Goal: Book appointment/travel/reservation

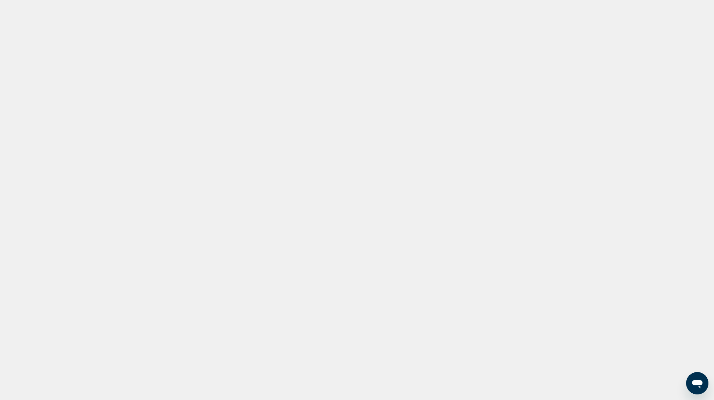
click at [149, 19] on mat-toolbar "en English Español Français Italiano Português русский USD TK" at bounding box center [357, 10] width 714 height 21
drag, startPoint x: 149, startPoint y: 19, endPoint x: 69, endPoint y: -11, distance: 84.6
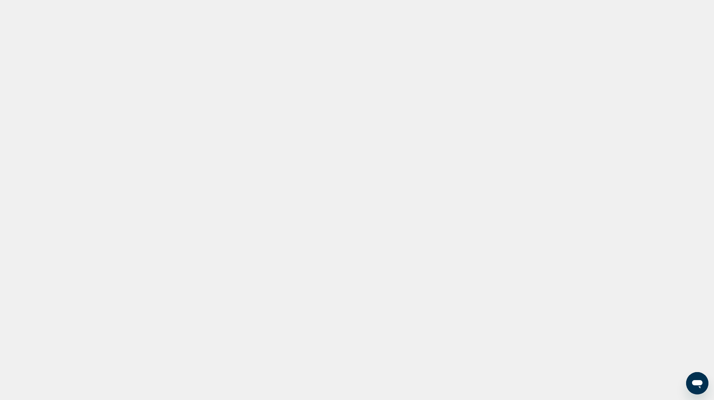
click at [69, 0] on html "en English Español Français Italiano Português русский USD TK SEE THE WORLD WIT…" at bounding box center [357, 200] width 714 height 400
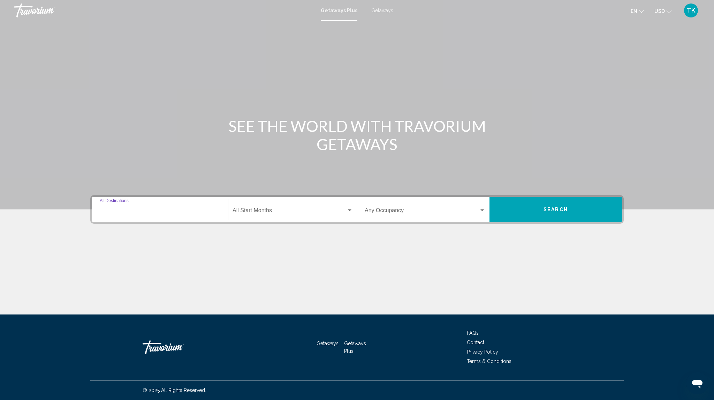
click at [192, 209] on input "Destination All Destinations" at bounding box center [160, 212] width 121 height 6
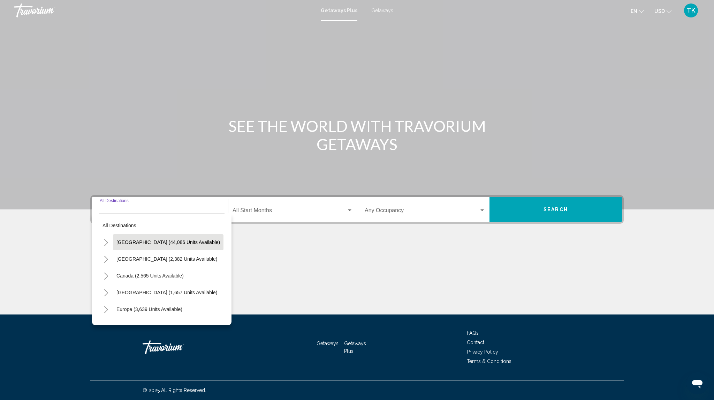
click at [190, 238] on button "United States (44,086 units available)" at bounding box center [168, 242] width 111 height 16
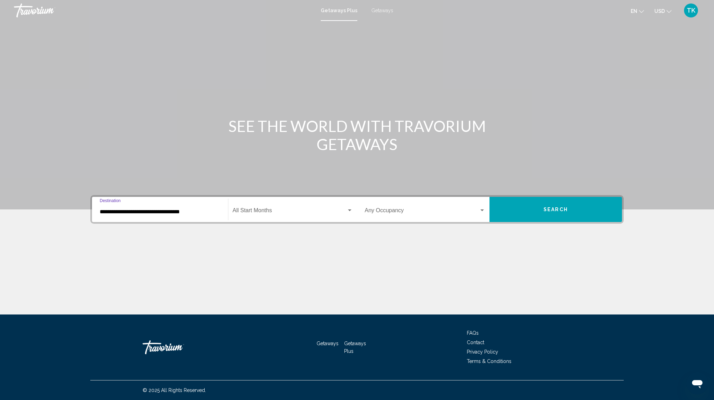
click at [187, 213] on input "**********" at bounding box center [160, 212] width 121 height 6
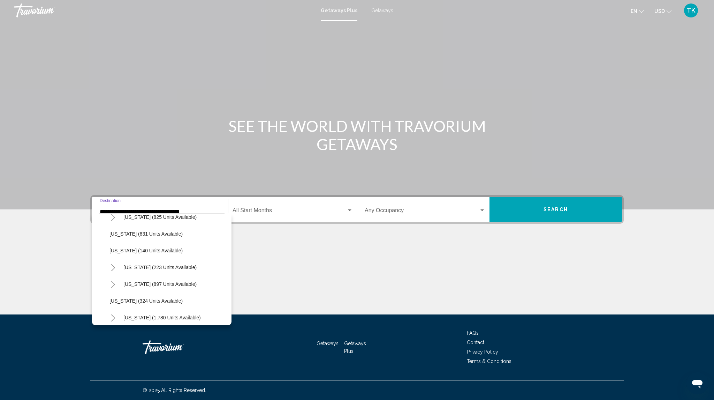
scroll to position [427, 0]
click at [176, 280] on button "North Carolina (897 units available)" at bounding box center [160, 284] width 80 height 16
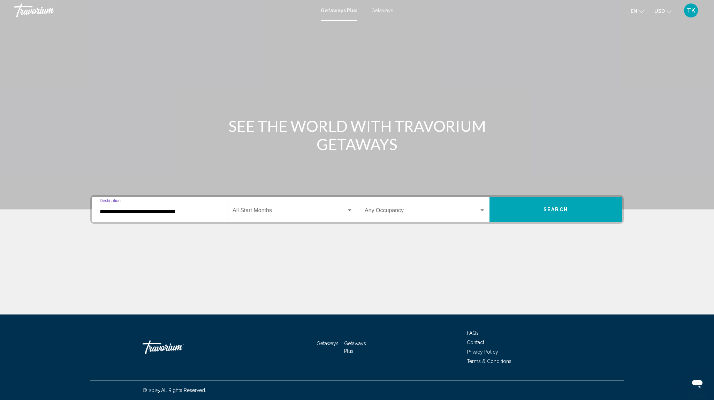
click at [172, 212] on input "**********" at bounding box center [160, 212] width 121 height 6
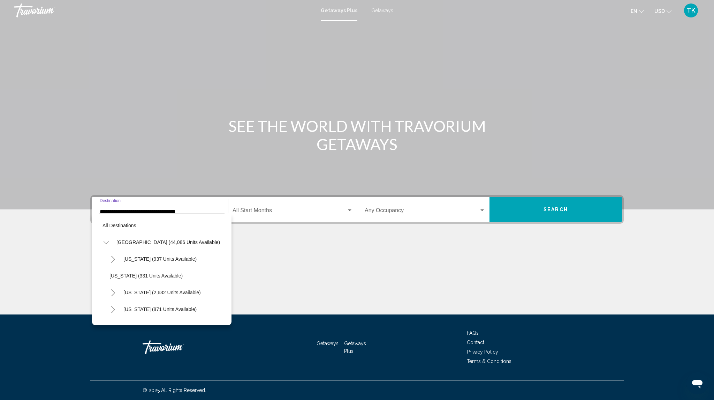
scroll to position [446, 0]
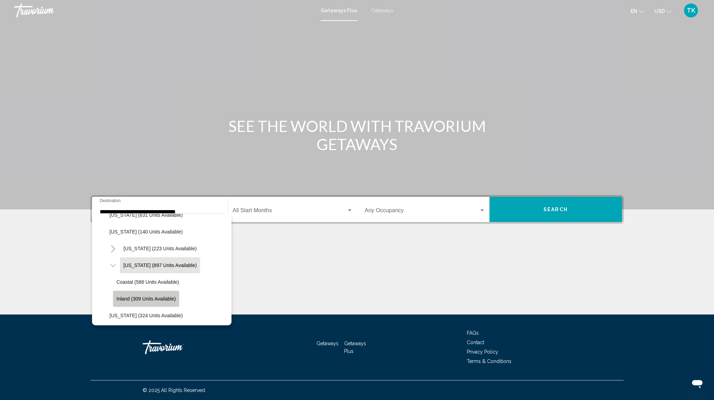
click at [175, 296] on span "Inland (309 units available)" at bounding box center [145, 299] width 59 height 6
type input "**********"
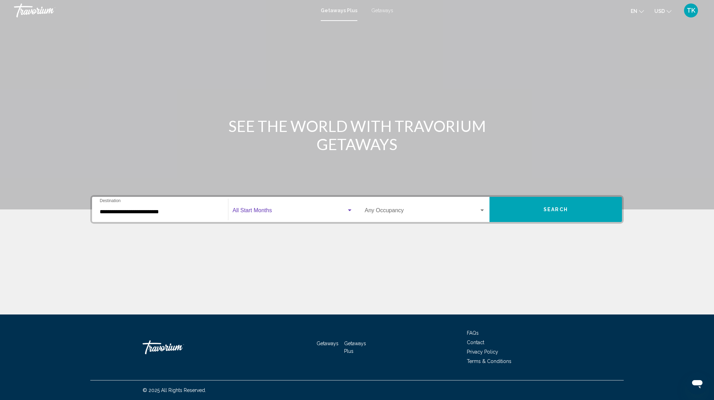
click at [296, 211] on span "Search widget" at bounding box center [290, 212] width 114 height 6
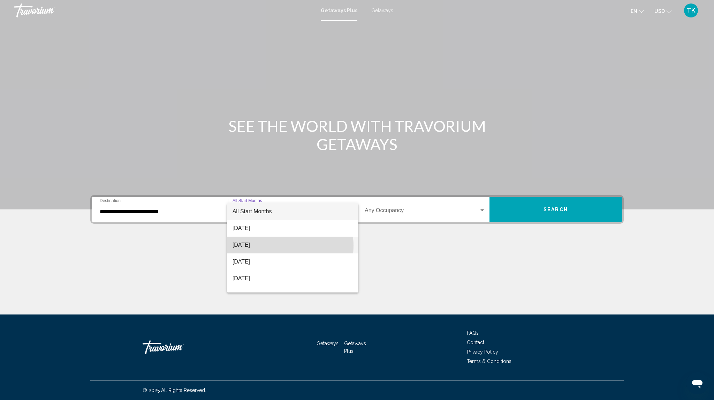
click at [275, 245] on span "September 2025" at bounding box center [293, 244] width 120 height 17
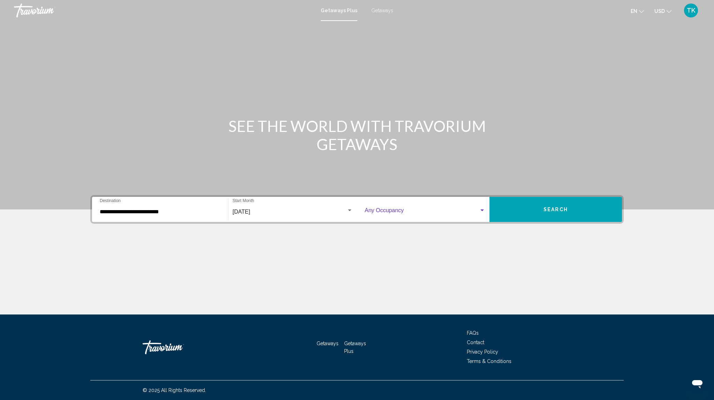
click at [481, 208] on div "Search widget" at bounding box center [482, 210] width 6 height 6
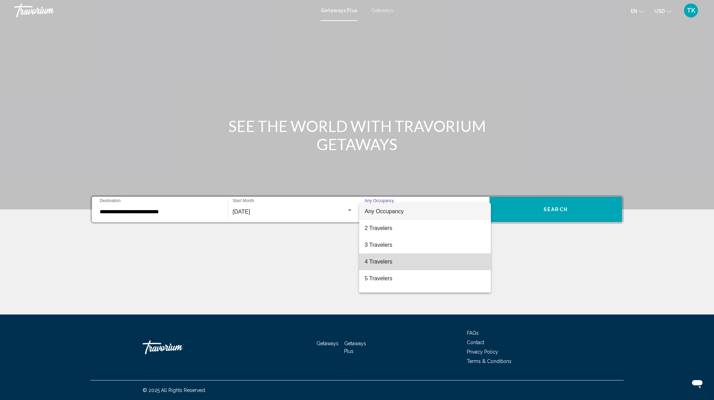
click at [443, 267] on span "4 Travelers" at bounding box center [425, 261] width 121 height 17
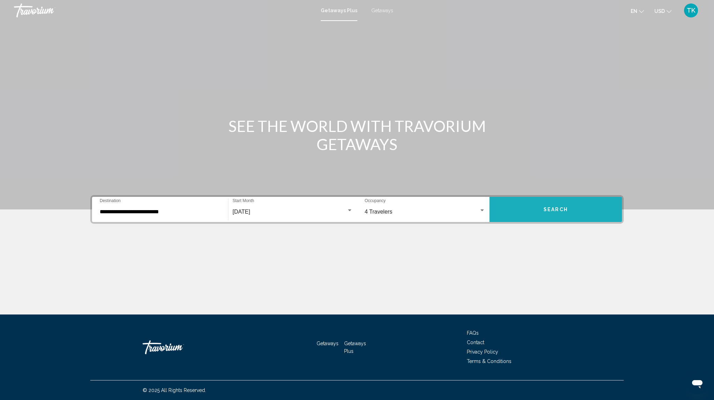
click at [568, 206] on button "Search" at bounding box center [556, 209] width 133 height 25
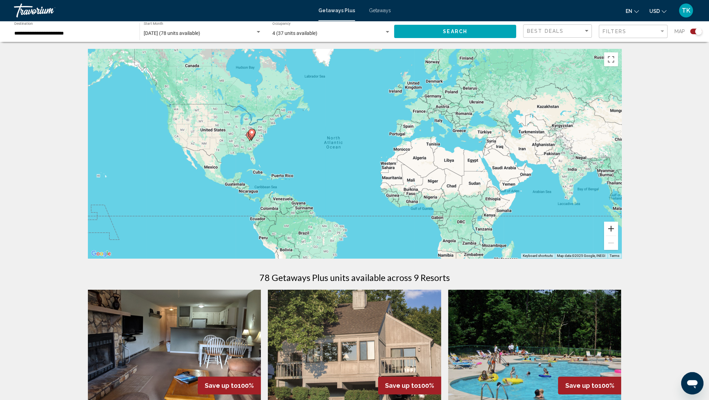
click at [610, 229] on button "Zoom in" at bounding box center [611, 228] width 14 height 14
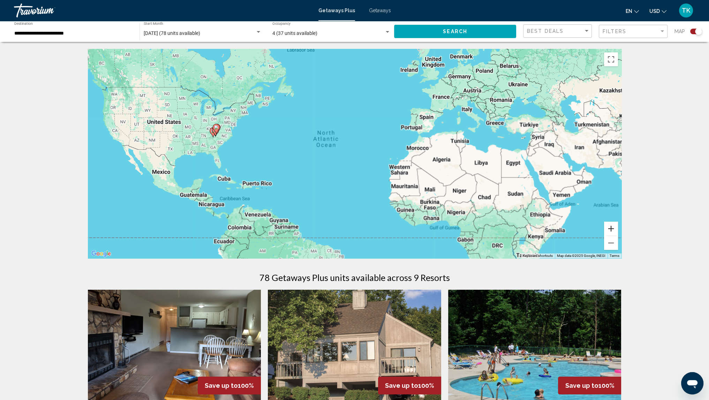
click at [610, 229] on button "Zoom in" at bounding box center [611, 228] width 14 height 14
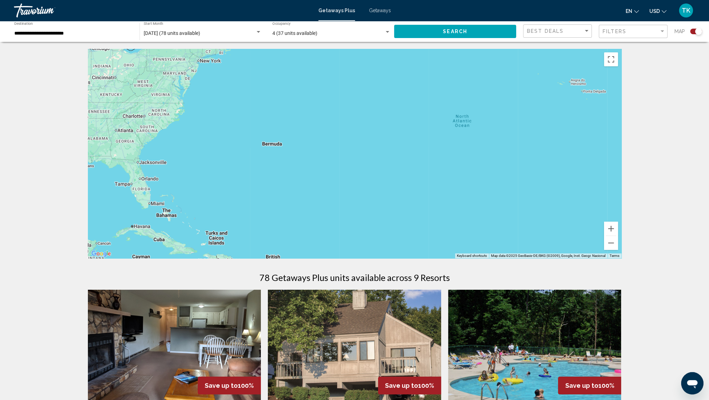
drag, startPoint x: 329, startPoint y: 190, endPoint x: 544, endPoint y: 203, distance: 215.2
click at [544, 203] on div "Main content" at bounding box center [355, 153] width 534 height 209
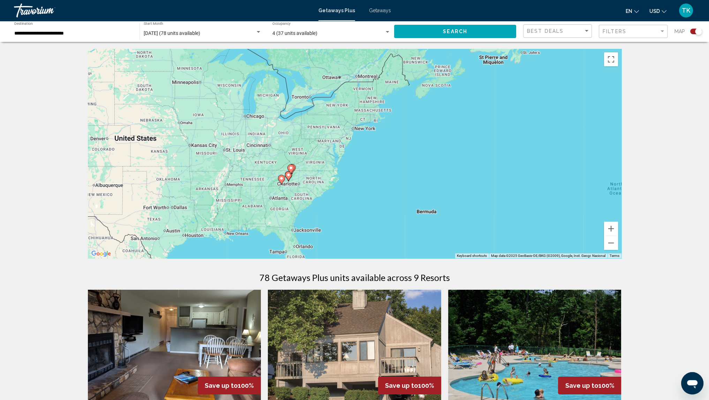
drag, startPoint x: 220, startPoint y: 161, endPoint x: 350, endPoint y: 233, distance: 149.4
click at [350, 233] on div "To activate drag with keyboard, press Alt + Enter. Once in keyboard drag state,…" at bounding box center [355, 153] width 534 height 209
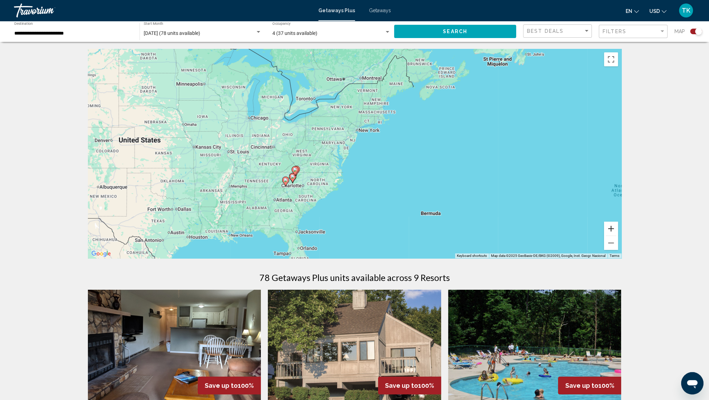
click at [612, 229] on button "Zoom in" at bounding box center [611, 228] width 14 height 14
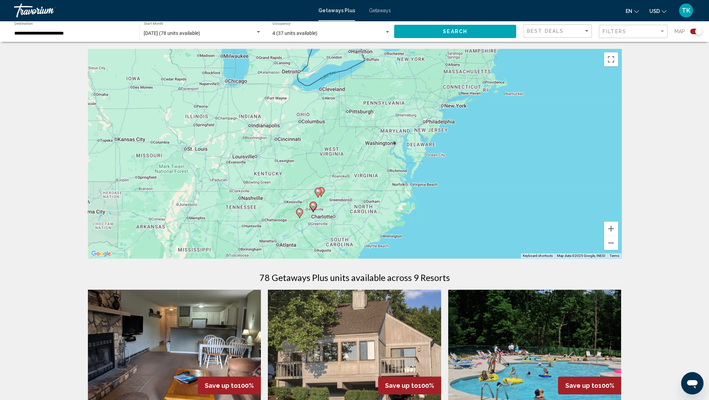
drag, startPoint x: 393, startPoint y: 183, endPoint x: 481, endPoint y: 177, distance: 88.1
click at [481, 177] on div "To activate drag with keyboard, press Alt + Enter. Once in keyboard drag state,…" at bounding box center [355, 153] width 534 height 209
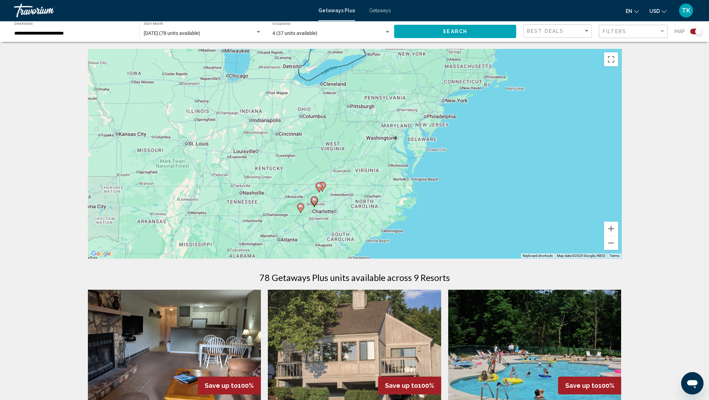
click at [383, 9] on span "Getaways" at bounding box center [380, 11] width 22 height 6
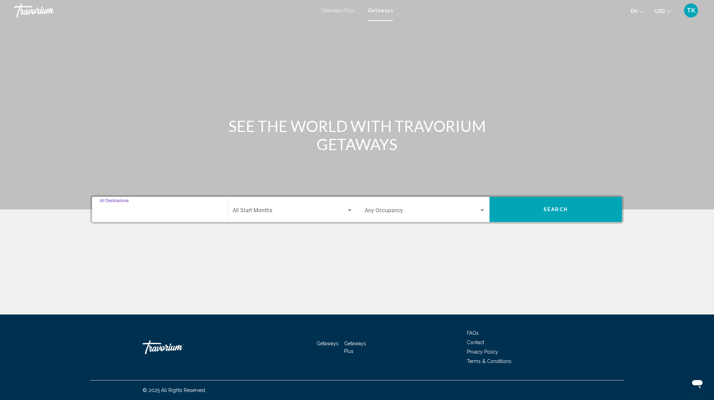
click at [186, 209] on input "Destination All Destinations" at bounding box center [160, 212] width 121 height 6
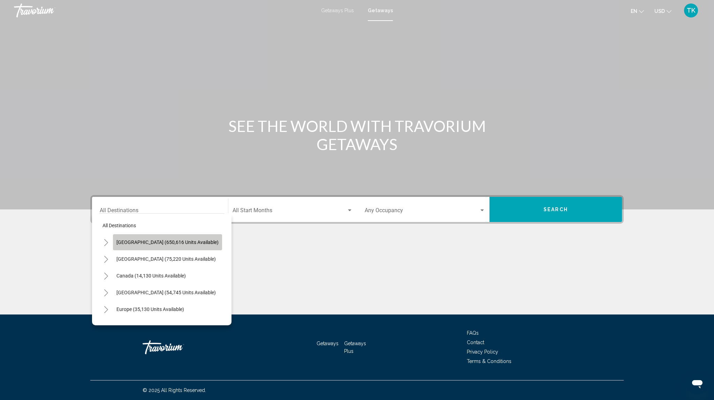
click at [184, 242] on span "United States (650,616 units available)" at bounding box center [167, 242] width 102 height 6
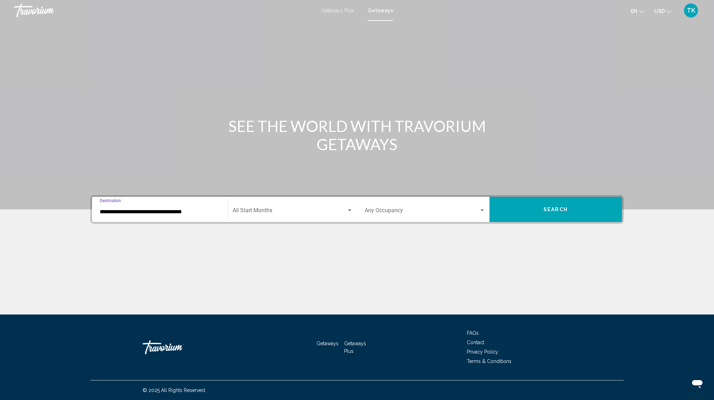
click at [175, 212] on input "**********" at bounding box center [160, 212] width 121 height 6
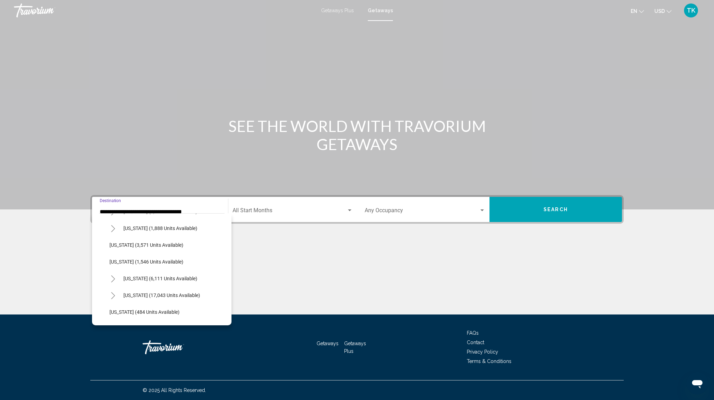
scroll to position [440, 0]
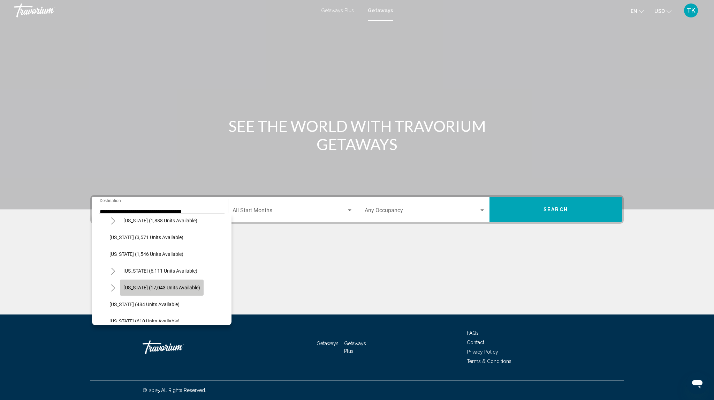
click at [184, 286] on span "North Carolina (17,043 units available)" at bounding box center [161, 288] width 77 height 6
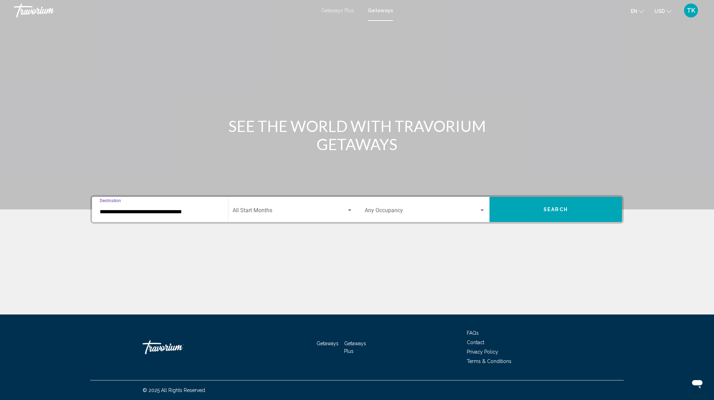
click at [187, 212] on input "**********" at bounding box center [160, 212] width 121 height 6
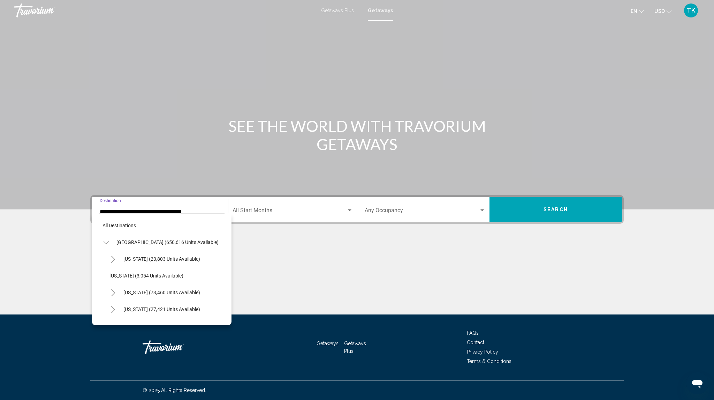
scroll to position [462, 0]
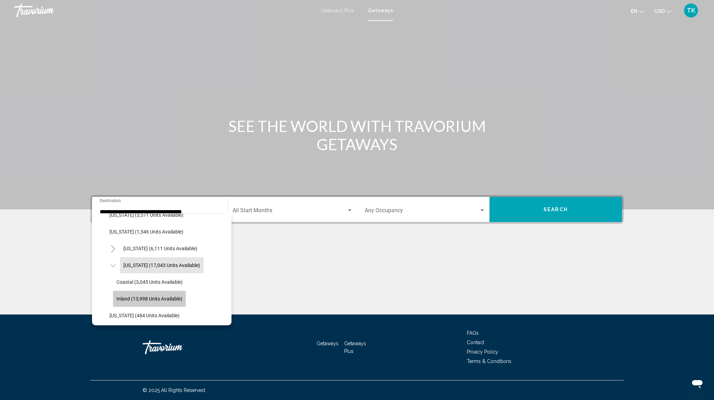
click at [174, 299] on span "Inland (13,998 units available)" at bounding box center [149, 299] width 66 height 6
type input "**********"
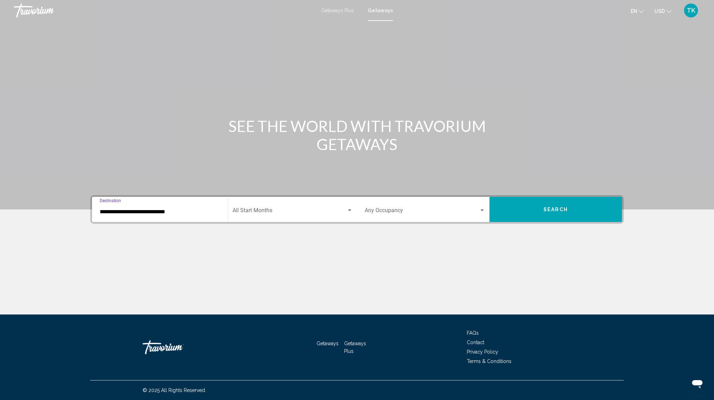
click at [323, 212] on span "Search widget" at bounding box center [290, 212] width 114 height 6
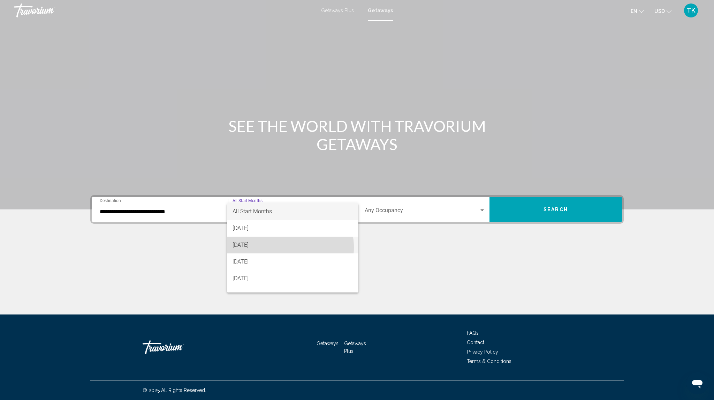
click at [276, 247] on span "September 2025" at bounding box center [293, 244] width 120 height 17
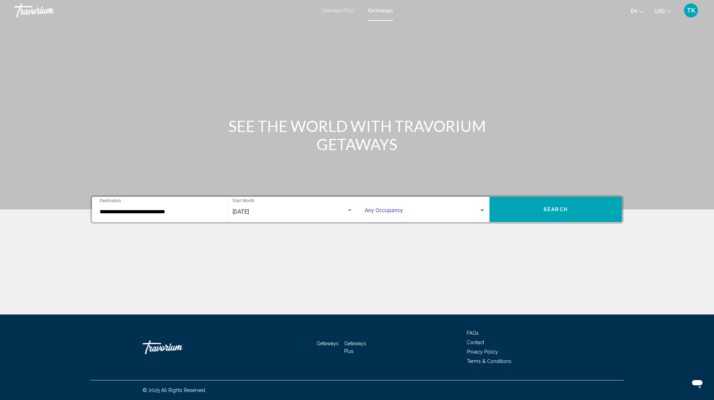
click at [483, 210] on div "Search widget" at bounding box center [482, 210] width 3 height 2
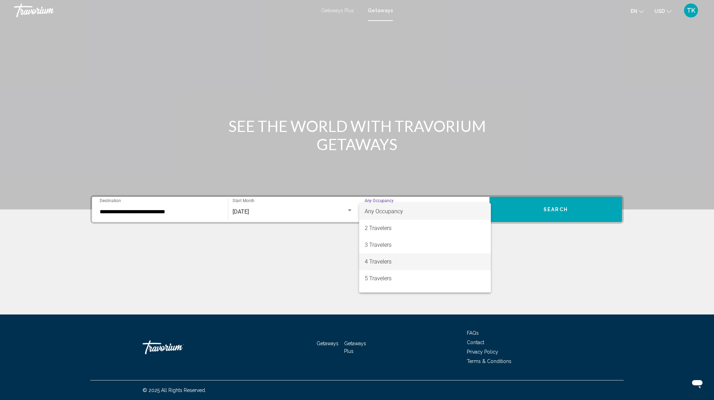
click at [436, 259] on span "4 Travelers" at bounding box center [425, 261] width 121 height 17
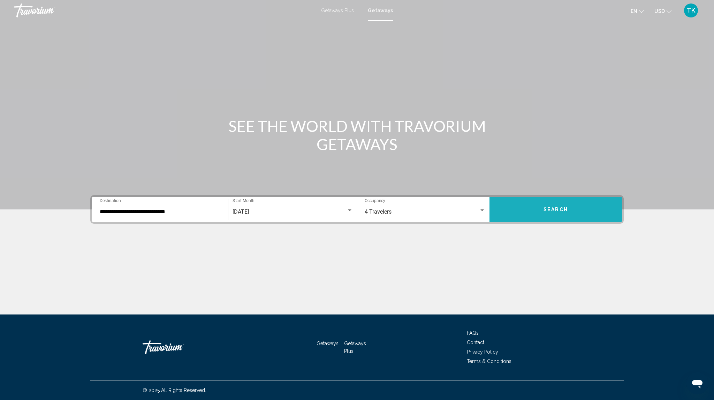
click at [556, 204] on button "Search" at bounding box center [556, 209] width 133 height 25
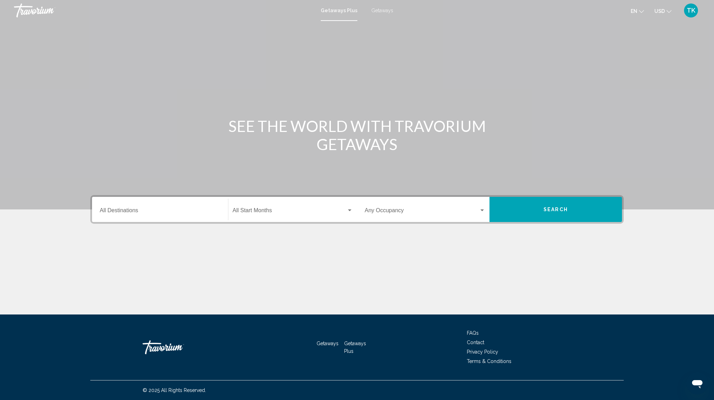
click at [382, 9] on span "Getaways" at bounding box center [382, 11] width 22 height 6
click at [144, 214] on input "Destination All Destinations" at bounding box center [160, 212] width 121 height 6
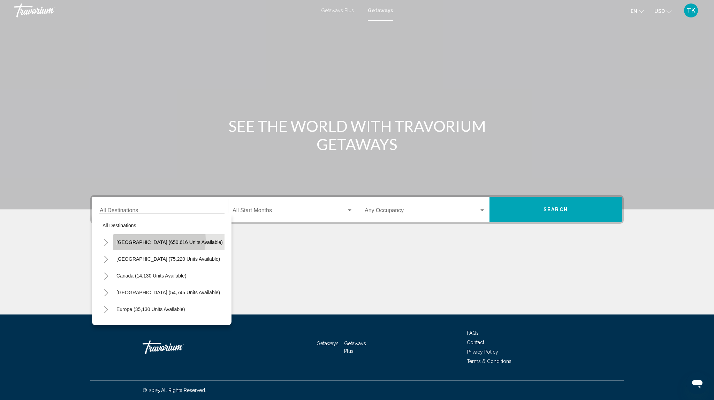
click at [151, 239] on span "United States (650,616 units available)" at bounding box center [169, 242] width 106 height 6
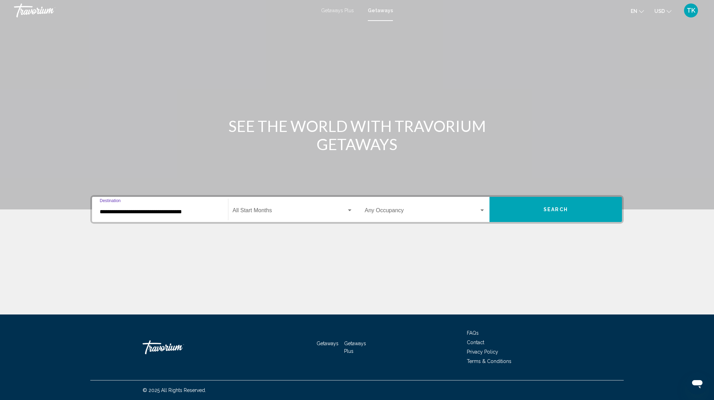
click at [164, 211] on input "**********" at bounding box center [160, 212] width 121 height 6
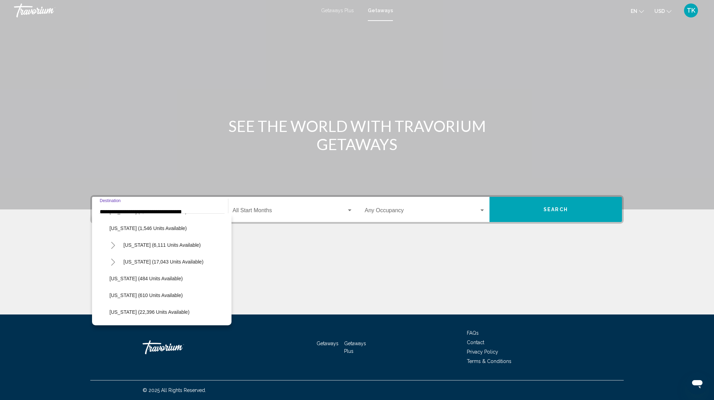
scroll to position [466, 0]
click at [162, 260] on span "North Carolina (17,043 units available)" at bounding box center [163, 262] width 80 height 6
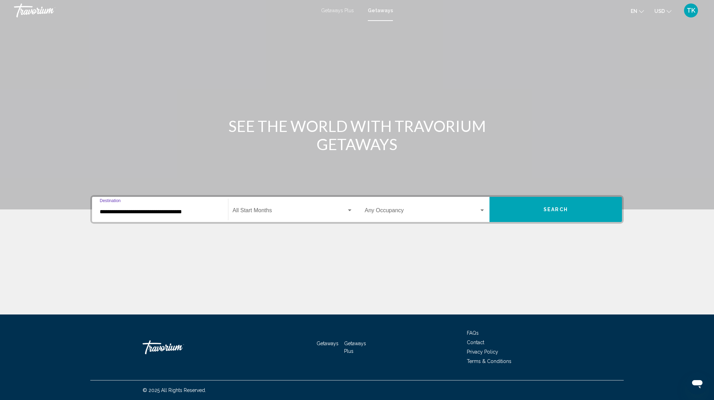
click at [179, 209] on input "**********" at bounding box center [160, 212] width 121 height 6
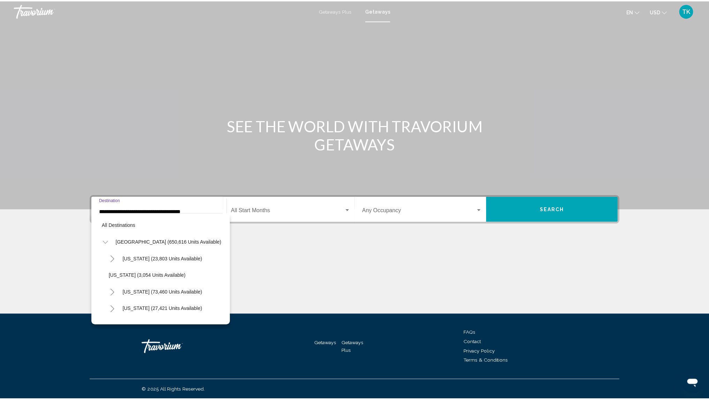
scroll to position [462, 0]
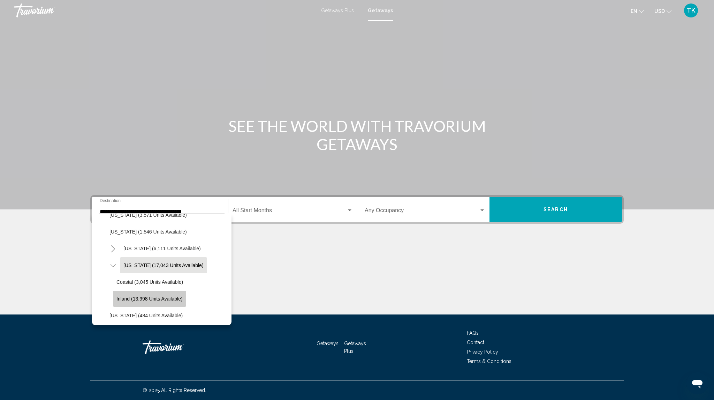
click at [176, 300] on span "Inland (13,998 units available)" at bounding box center [149, 299] width 66 height 6
type input "**********"
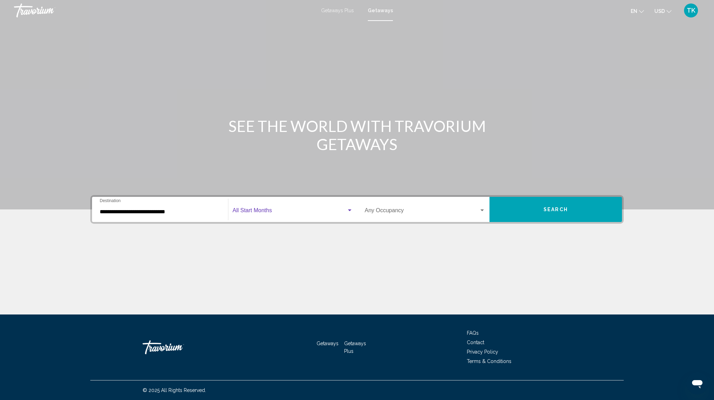
click at [314, 210] on span "Search widget" at bounding box center [290, 212] width 114 height 6
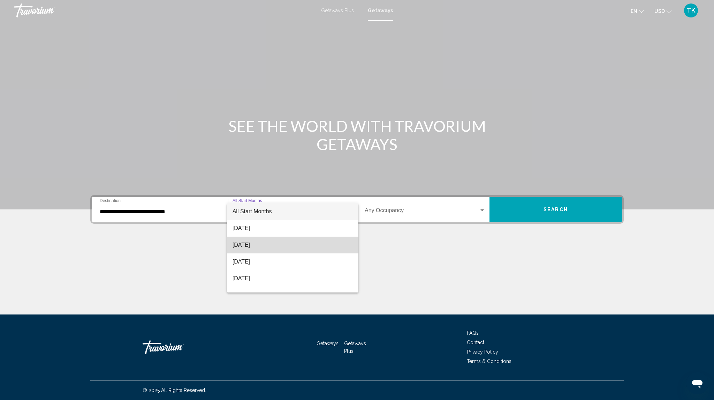
click at [301, 251] on span "September 2025" at bounding box center [293, 244] width 120 height 17
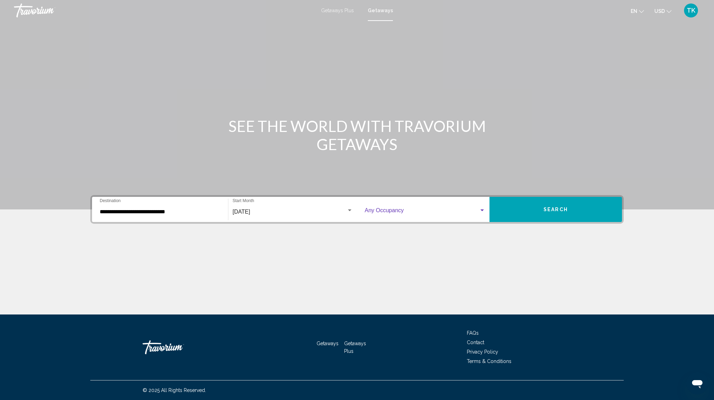
click at [479, 211] on span "Search widget" at bounding box center [422, 212] width 114 height 6
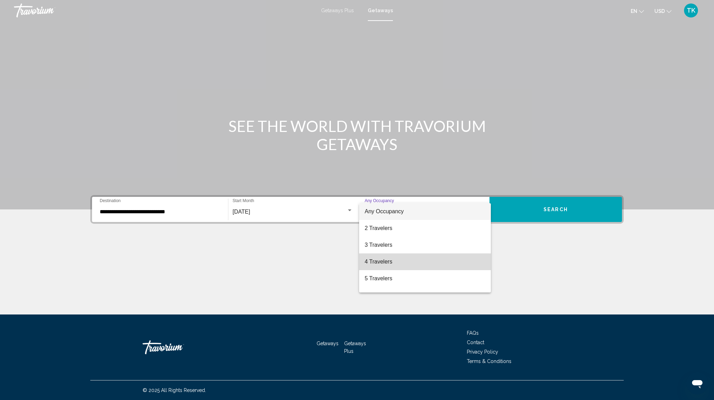
click at [468, 262] on span "4 Travelers" at bounding box center [425, 261] width 121 height 17
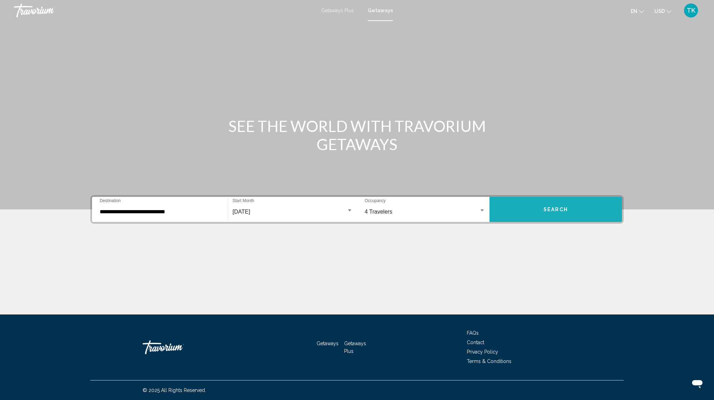
click at [570, 203] on button "Search" at bounding box center [556, 209] width 133 height 25
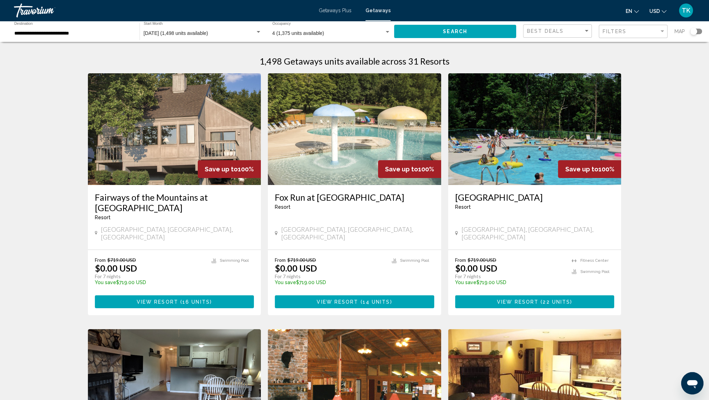
click at [697, 31] on div "Search widget" at bounding box center [693, 31] width 7 height 7
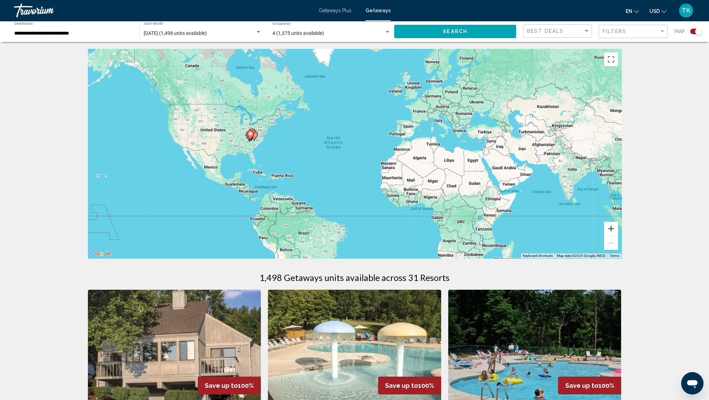
click at [610, 227] on button "Zoom in" at bounding box center [611, 228] width 14 height 14
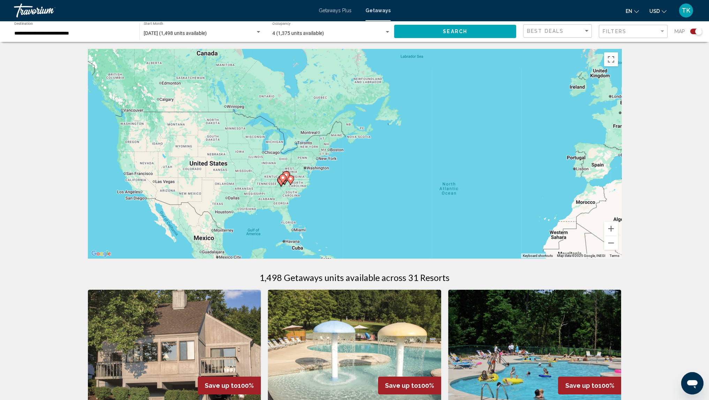
drag, startPoint x: 173, startPoint y: 162, endPoint x: 319, endPoint y: 222, distance: 158.4
click at [319, 222] on div "To activate drag with keyboard, press Alt + Enter. Once in keyboard drag state,…" at bounding box center [355, 153] width 534 height 209
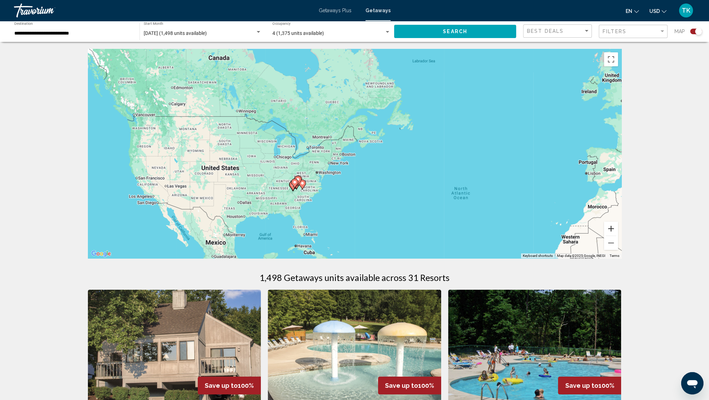
click at [611, 226] on button "Zoom in" at bounding box center [611, 228] width 14 height 14
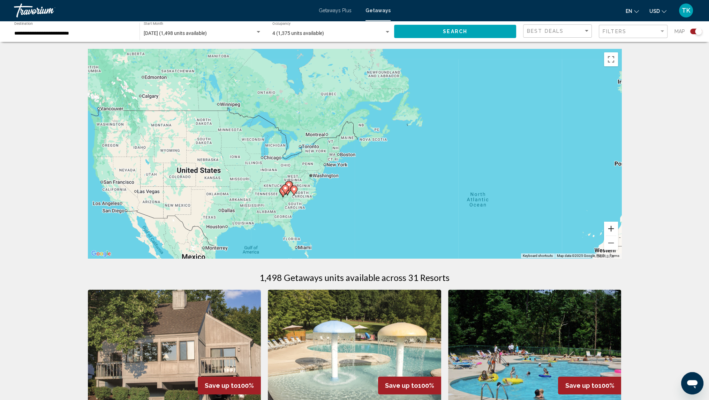
click at [611, 226] on button "Zoom in" at bounding box center [611, 228] width 14 height 14
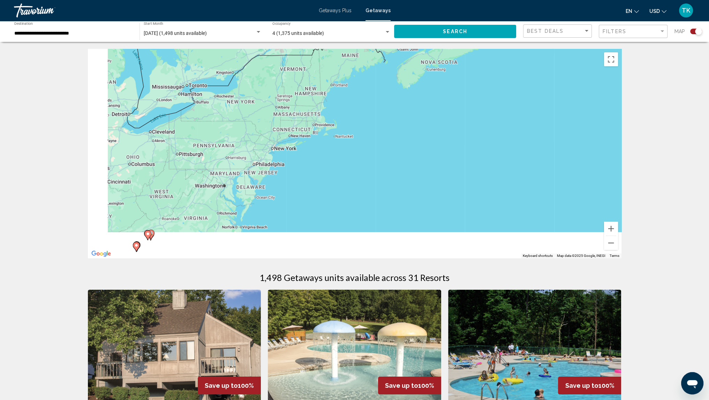
drag, startPoint x: 317, startPoint y: 164, endPoint x: 360, endPoint y: 112, distance: 66.7
click at [360, 112] on div "To activate drag with keyboard, press Alt + Enter. Once in keyboard drag state,…" at bounding box center [355, 153] width 534 height 209
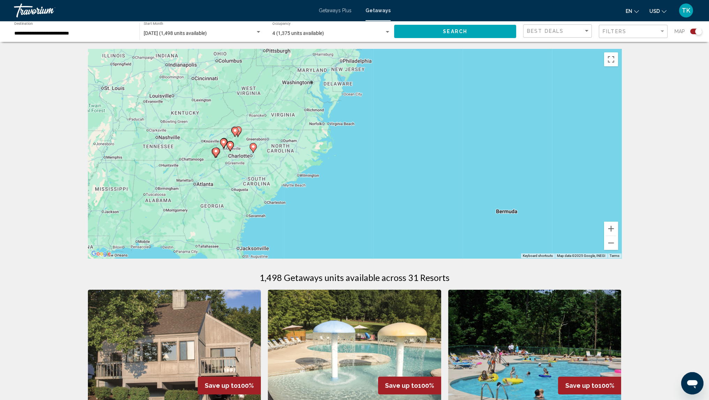
click at [252, 146] on image "Main content" at bounding box center [253, 146] width 4 height 4
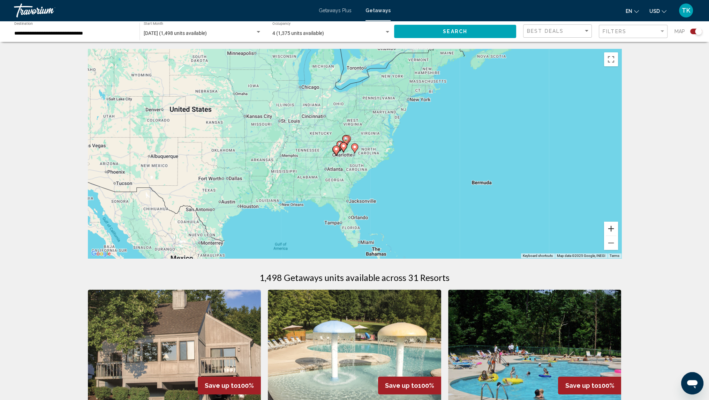
click at [609, 228] on button "Zoom in" at bounding box center [611, 228] width 14 height 14
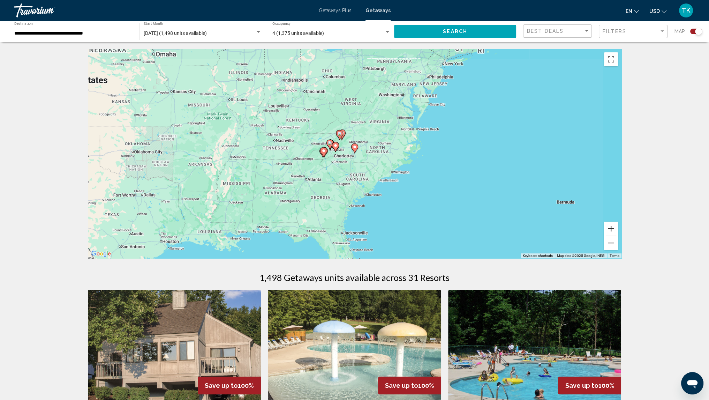
click at [609, 228] on button "Zoom in" at bounding box center [611, 228] width 14 height 14
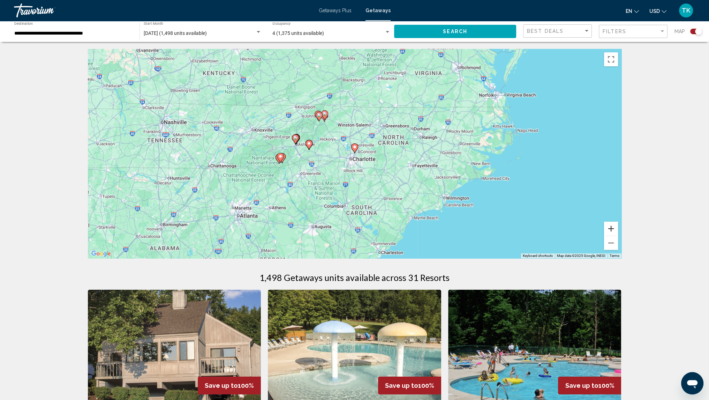
click at [609, 228] on button "Zoom in" at bounding box center [611, 228] width 14 height 14
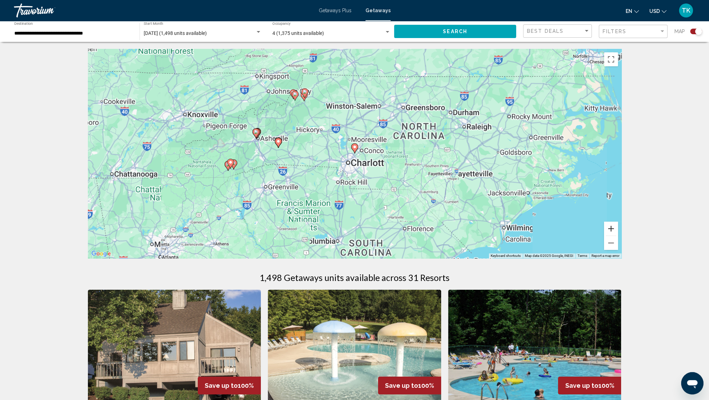
click at [609, 228] on button "Zoom in" at bounding box center [611, 228] width 14 height 14
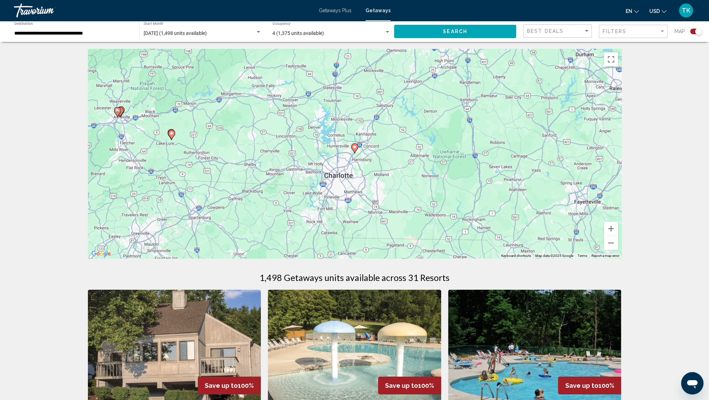
click at [354, 147] on image "Main content" at bounding box center [355, 147] width 4 height 4
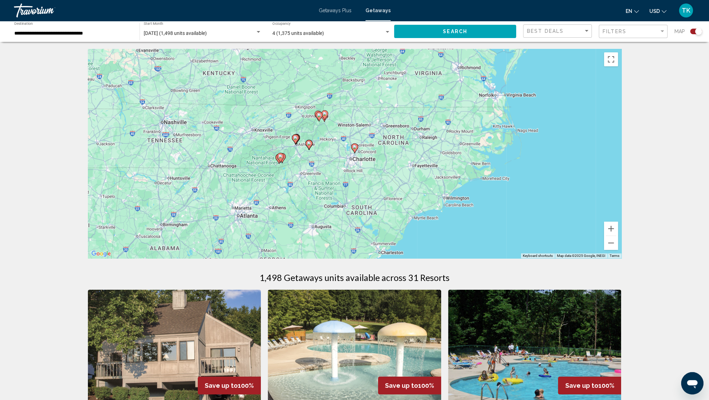
click at [354, 147] on image "Main content" at bounding box center [355, 147] width 4 height 4
type input "**********"
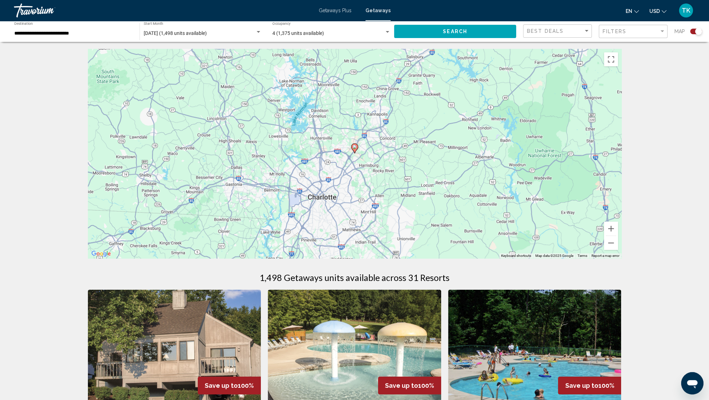
click at [354, 145] on image "Main content" at bounding box center [355, 147] width 4 height 4
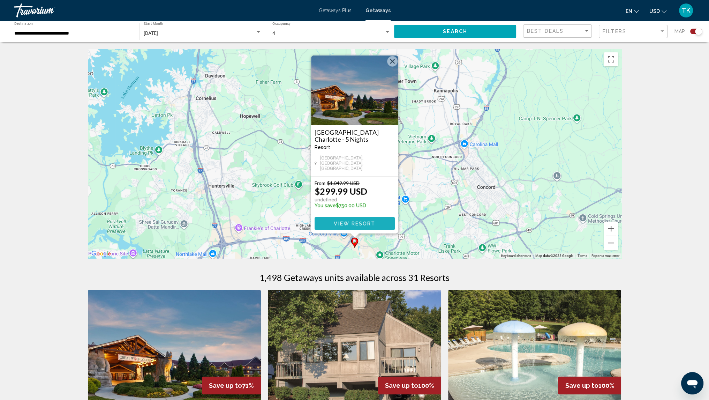
click at [358, 224] on span "View Resort" at bounding box center [354, 224] width 41 height 6
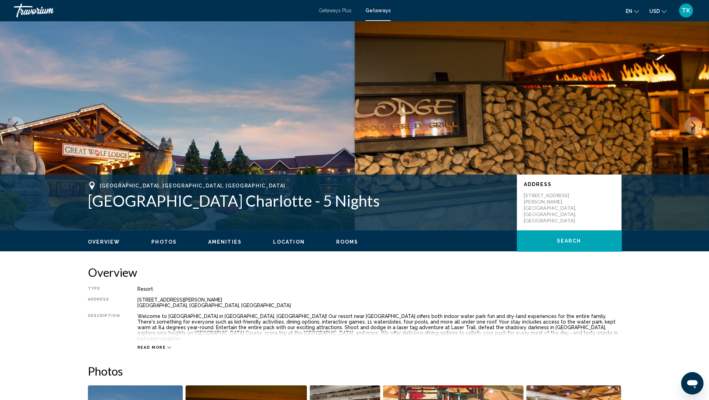
click at [167, 346] on icon "Main content" at bounding box center [169, 347] width 4 height 2
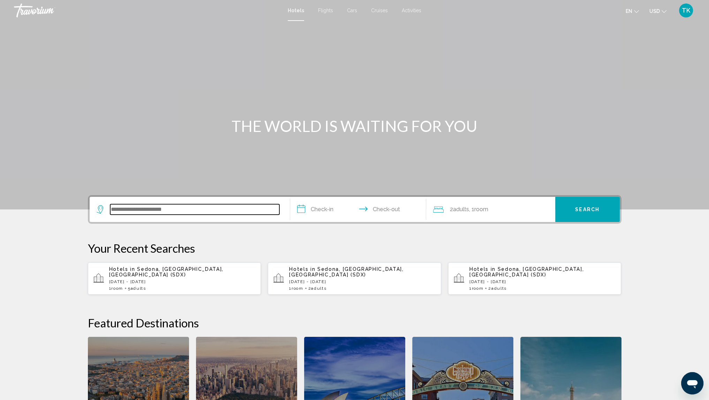
click at [157, 207] on input "Search widget" at bounding box center [194, 209] width 169 height 10
